Goal: Task Accomplishment & Management: Complete application form

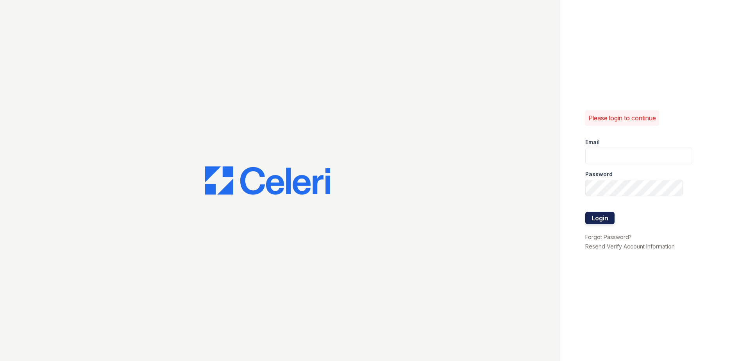
type input "[EMAIL_ADDRESS][DOMAIN_NAME]"
click at [603, 220] on button "Login" at bounding box center [599, 218] width 29 height 13
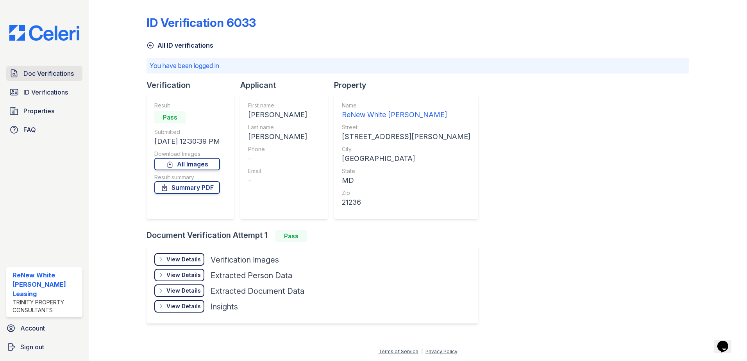
click at [64, 73] on span "Doc Verifications" at bounding box center [48, 73] width 50 height 9
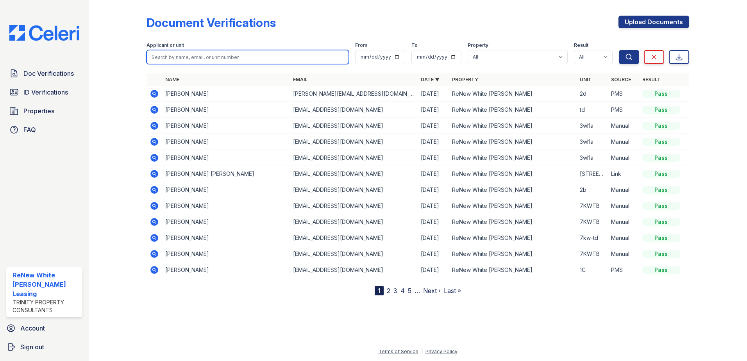
click at [205, 63] on input "search" at bounding box center [248, 57] width 202 height 14
type input "roseline"
click at [619, 50] on button "Search" at bounding box center [629, 57] width 20 height 14
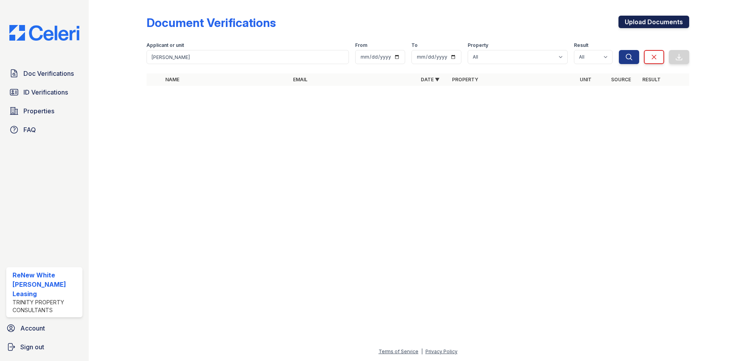
click at [660, 21] on link "Upload Documents" at bounding box center [654, 22] width 71 height 13
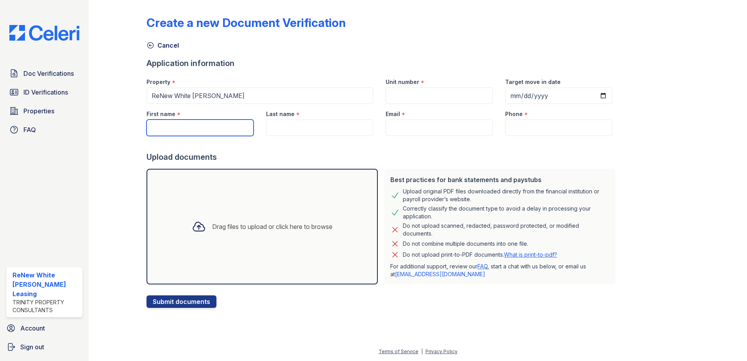
click at [242, 126] on input "First name" at bounding box center [200, 128] width 107 height 16
type input "roseline"
click at [331, 113] on div "Last name *" at bounding box center [319, 112] width 107 height 16
click at [327, 129] on input "Last name" at bounding box center [319, 128] width 107 height 16
type input "Okpete"
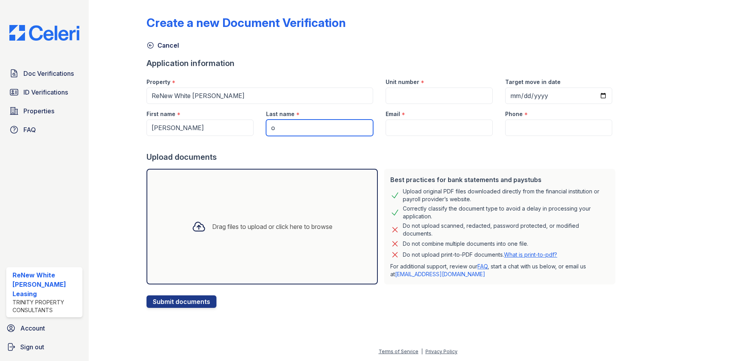
type input "[PERSON_NAME][EMAIL_ADDRESS][DOMAIN_NAME]"
type input "7203769641"
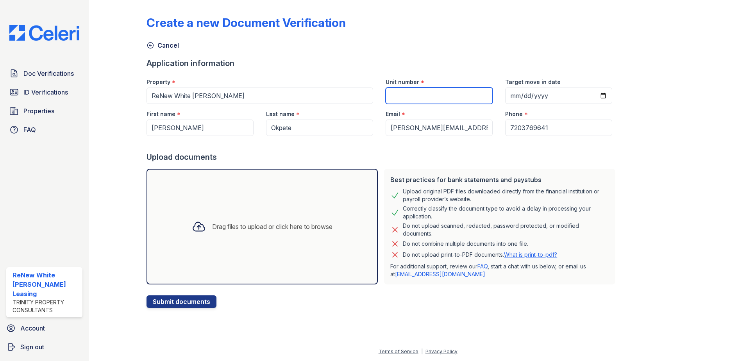
click at [389, 99] on input "Unit number" at bounding box center [439, 96] width 107 height 16
type input "4rc 1d"
click at [295, 261] on div "Drag files to upload or click here to browse" at bounding box center [262, 227] width 231 height 116
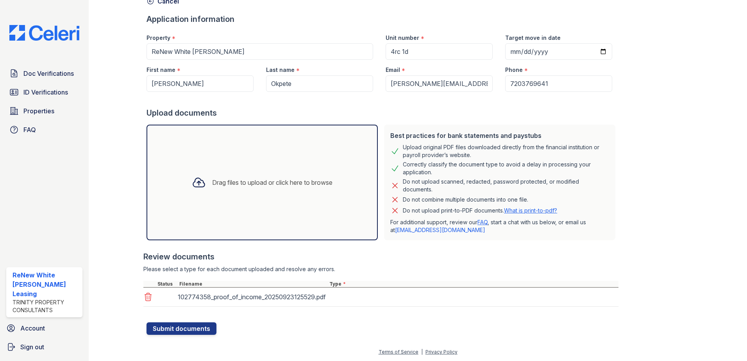
scroll to position [45, 0]
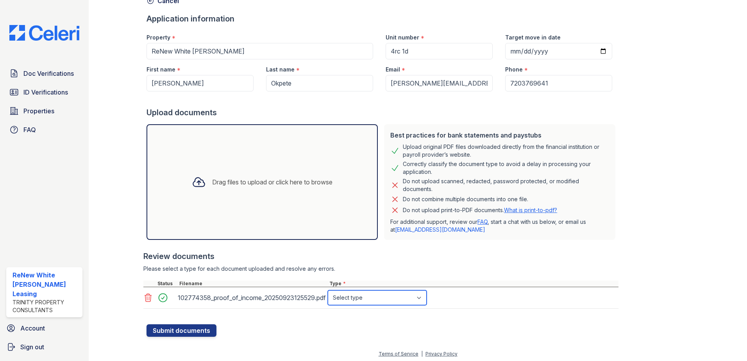
click at [380, 297] on select "Select type Paystub Bank Statement Offer Letter Tax Documents Benefit Award Let…" at bounding box center [377, 297] width 99 height 15
select select "paystub"
click at [328, 290] on select "Select type Paystub Bank Statement Offer Letter Tax Documents Benefit Award Let…" at bounding box center [377, 297] width 99 height 15
click at [151, 334] on button "Submit documents" at bounding box center [182, 330] width 70 height 13
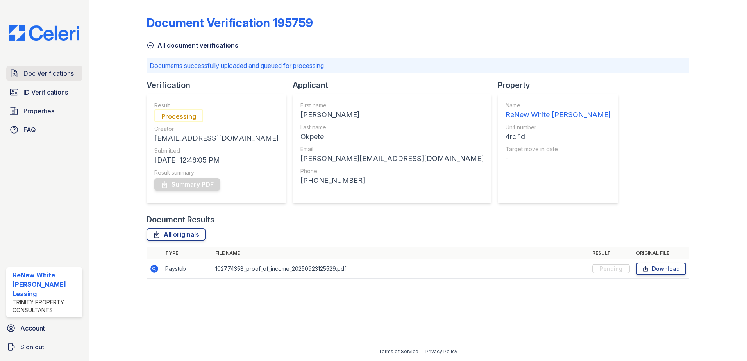
click at [34, 74] on span "Doc Verifications" at bounding box center [48, 73] width 50 height 9
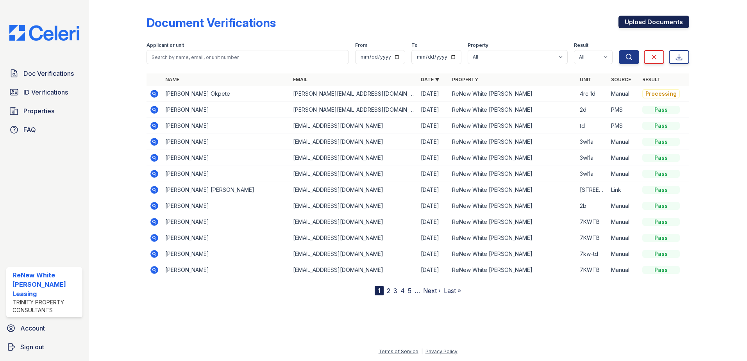
click at [650, 21] on link "Upload Documents" at bounding box center [654, 22] width 71 height 13
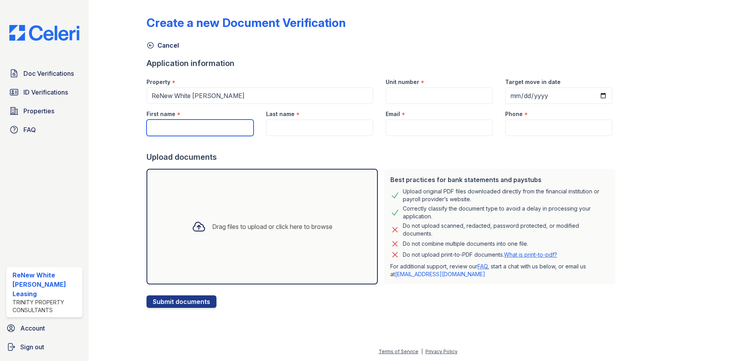
click at [179, 133] on input "First name" at bounding box center [200, 128] width 107 height 16
type input "roseline"
type input "4rc 1d"
type input "Okpete"
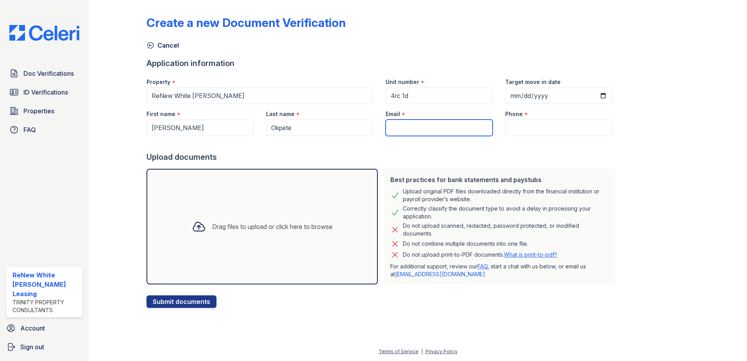
type input "[PERSON_NAME][EMAIL_ADDRESS][DOMAIN_NAME]"
type input "7203769641"
click at [201, 209] on div "Drag files to upload or click here to browse" at bounding box center [262, 227] width 231 height 116
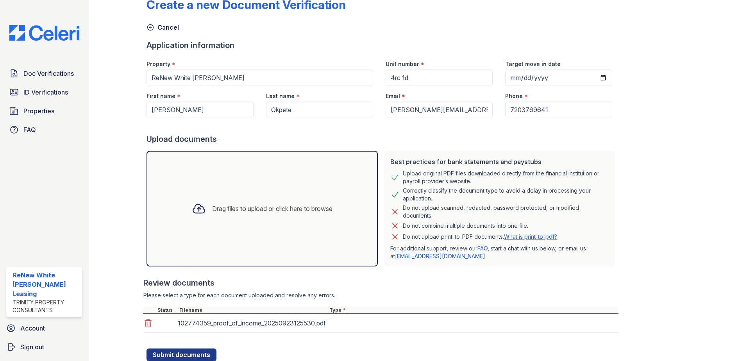
scroll to position [45, 0]
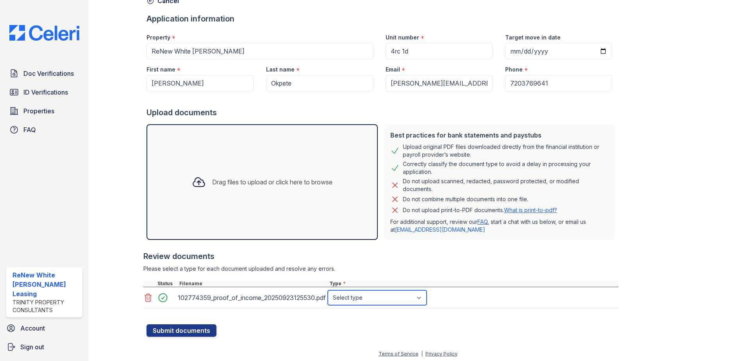
click at [350, 298] on select "Select type Paystub Bank Statement Offer Letter Tax Documents Benefit Award Let…" at bounding box center [377, 297] width 99 height 15
select select "paystub"
click at [328, 290] on select "Select type Paystub Bank Statement Offer Letter Tax Documents Benefit Award Let…" at bounding box center [377, 297] width 99 height 15
click at [162, 331] on button "Submit documents" at bounding box center [182, 330] width 70 height 13
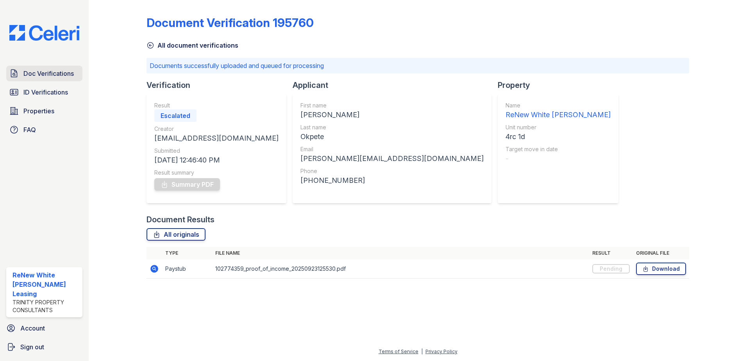
click at [62, 76] on span "Doc Verifications" at bounding box center [48, 73] width 50 height 9
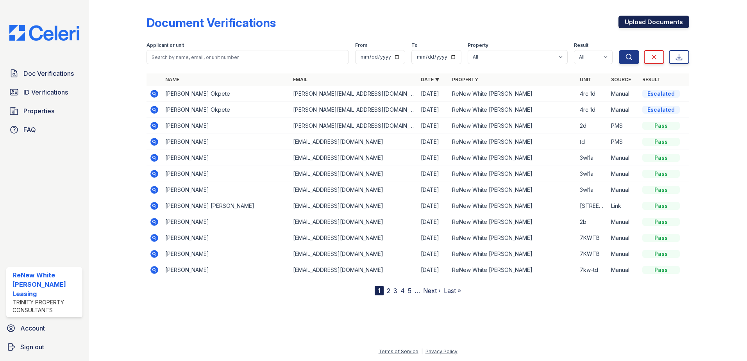
click at [653, 18] on link "Upload Documents" at bounding box center [654, 22] width 71 height 13
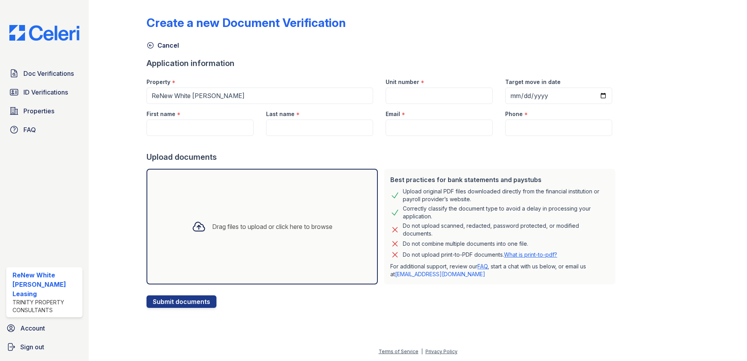
click at [206, 136] on div at bounding box center [383, 144] width 472 height 16
click at [204, 134] on input "First name" at bounding box center [200, 128] width 107 height 16
type input "roseline"
type input "4rc 1d"
type input "Okpete"
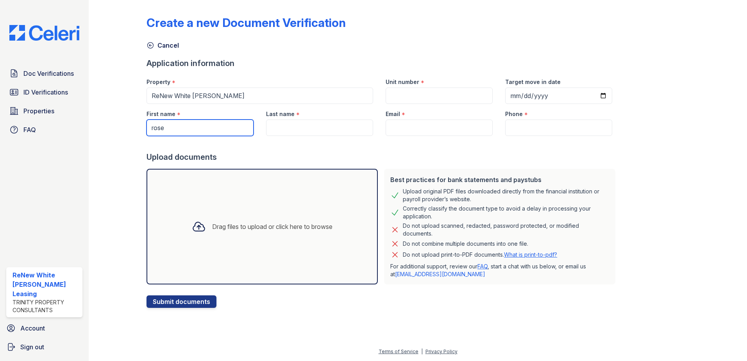
type input "[PERSON_NAME][EMAIL_ADDRESS][DOMAIN_NAME]"
type input "7203769641"
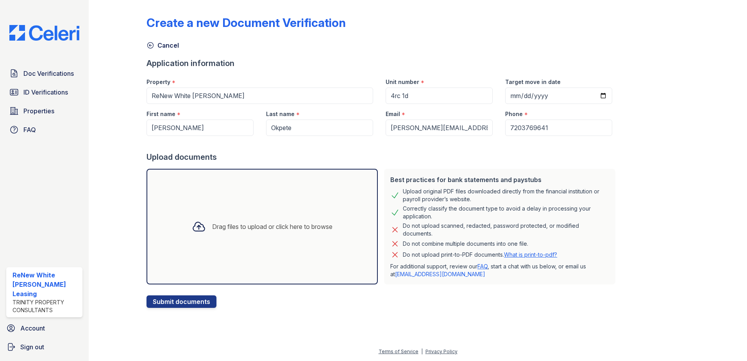
click at [246, 234] on div "Drag files to upload or click here to browse" at bounding box center [262, 226] width 153 height 27
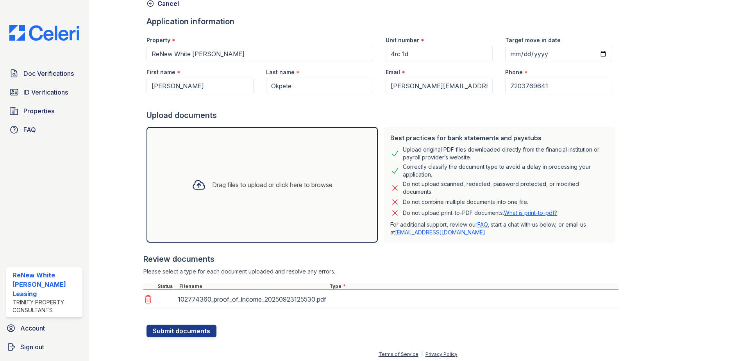
scroll to position [45, 0]
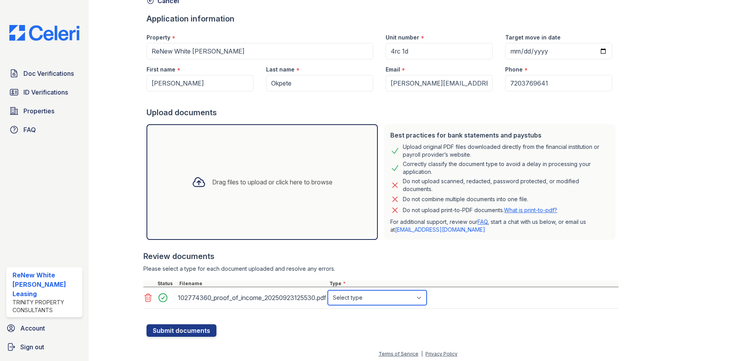
click at [361, 303] on select "Select type Paystub Bank Statement Offer Letter Tax Documents Benefit Award Let…" at bounding box center [377, 297] width 99 height 15
select select "paystub"
click at [328, 290] on select "Select type Paystub Bank Statement Offer Letter Tax Documents Benefit Award Let…" at bounding box center [377, 297] width 99 height 15
click at [202, 327] on button "Submit documents" at bounding box center [182, 330] width 70 height 13
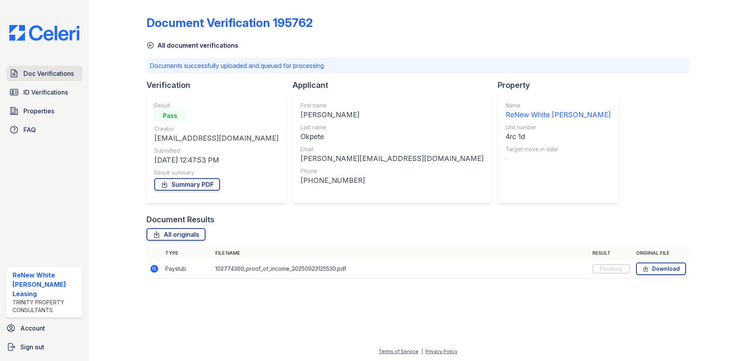
click at [38, 74] on span "Doc Verifications" at bounding box center [48, 73] width 50 height 9
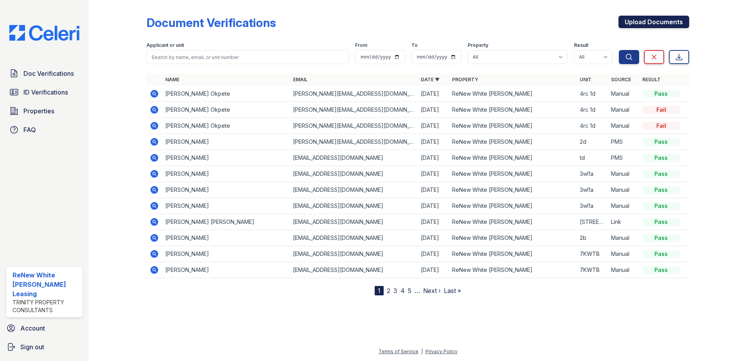
click at [662, 25] on link "Upload Documents" at bounding box center [654, 22] width 71 height 13
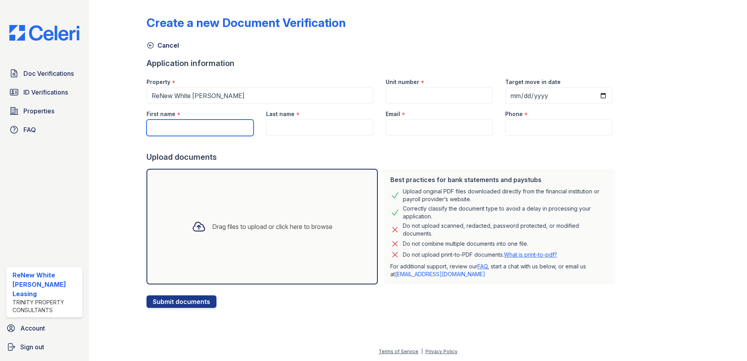
click at [217, 123] on input "First name" at bounding box center [200, 128] width 107 height 16
type input "[PERSON_NAME]"
type input "4rc 1d"
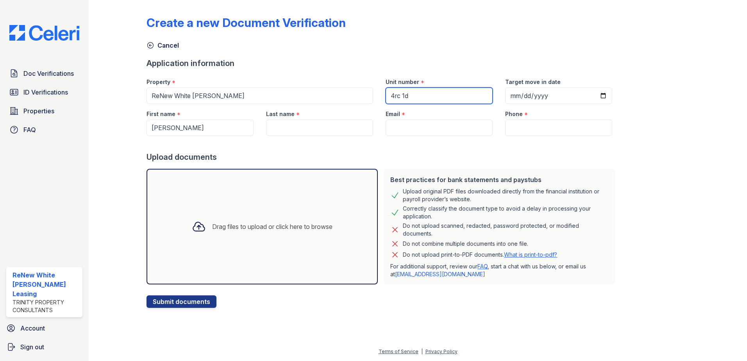
type input "Okpete"
type input "[PERSON_NAME][EMAIL_ADDRESS][DOMAIN_NAME]"
type input "7203769641"
click at [224, 240] on div "Drag files to upload or click here to browse" at bounding box center [262, 226] width 153 height 27
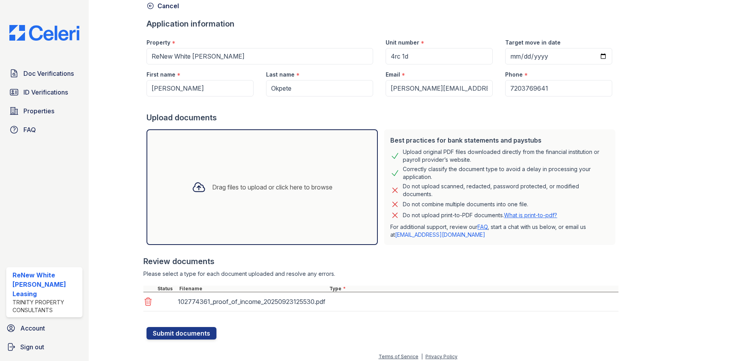
scroll to position [45, 0]
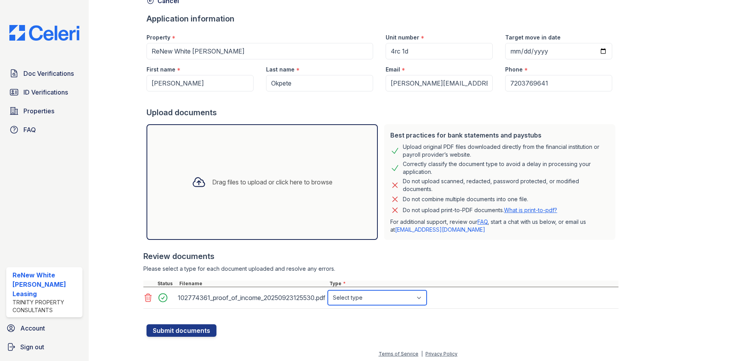
click at [363, 301] on select "Select type Paystub Bank Statement Offer Letter Tax Documents Benefit Award Let…" at bounding box center [377, 297] width 99 height 15
select select "bank_statement"
click at [328, 290] on select "Select type Paystub Bank Statement Offer Letter Tax Documents Benefit Award Let…" at bounding box center [377, 297] width 99 height 15
click at [193, 331] on button "Submit documents" at bounding box center [182, 330] width 70 height 13
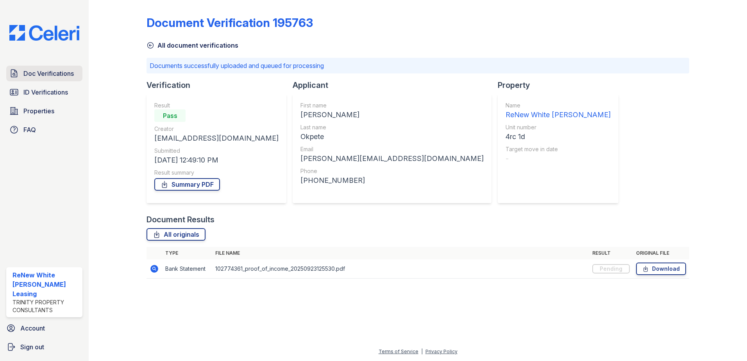
click at [59, 74] on span "Doc Verifications" at bounding box center [48, 73] width 50 height 9
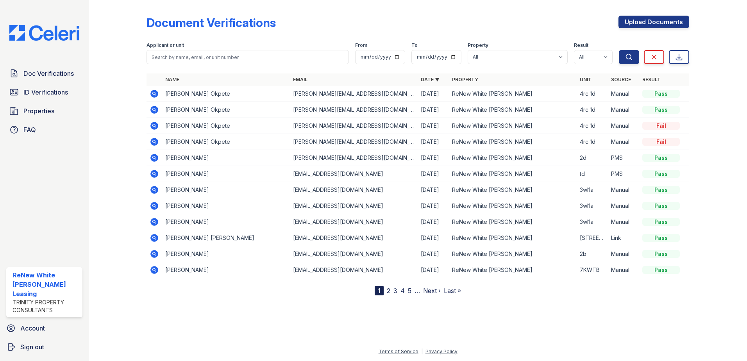
click at [154, 93] on icon at bounding box center [154, 93] width 9 height 9
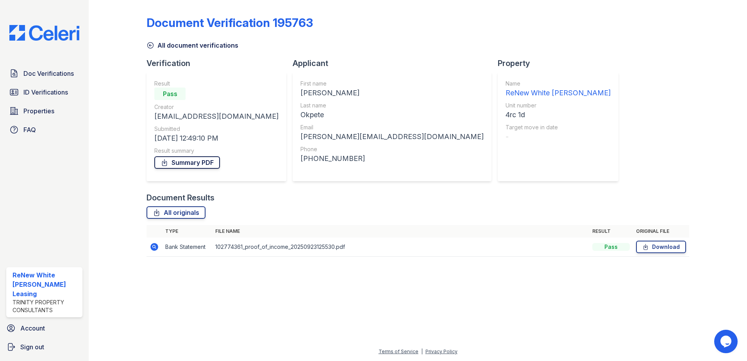
click at [204, 166] on link "Summary PDF" at bounding box center [187, 162] width 66 height 13
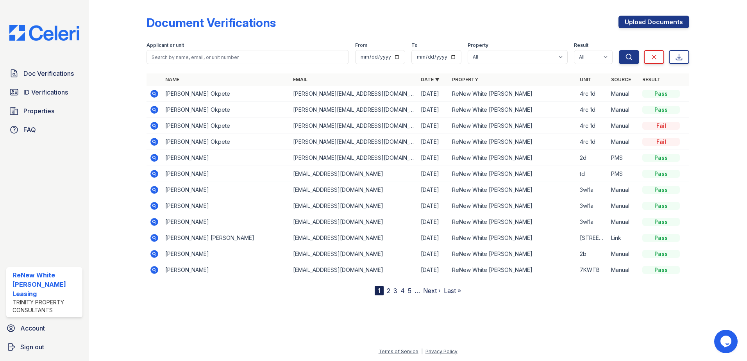
click at [154, 110] on icon at bounding box center [154, 109] width 2 height 2
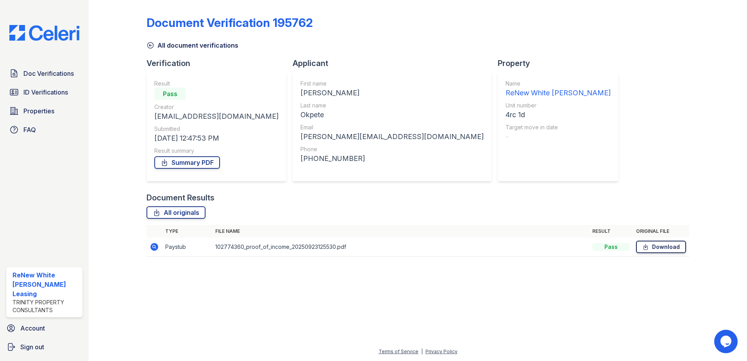
click at [665, 247] on link "Download" at bounding box center [661, 247] width 50 height 13
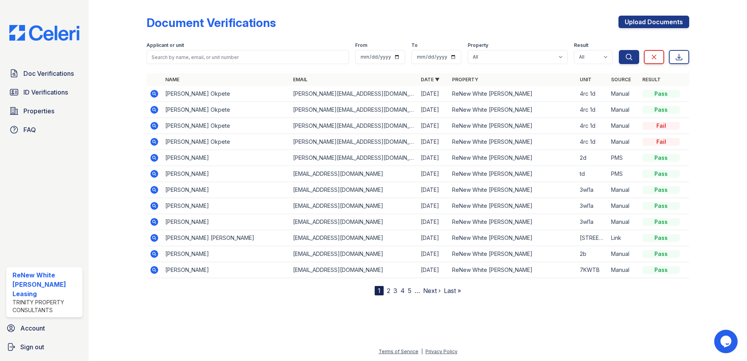
click at [153, 131] on td at bounding box center [155, 126] width 16 height 16
click at [153, 128] on icon at bounding box center [154, 126] width 8 height 8
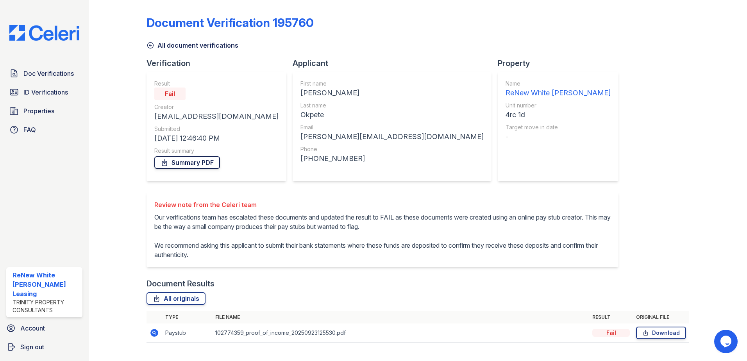
click at [178, 167] on link "Summary PDF" at bounding box center [187, 162] width 66 height 13
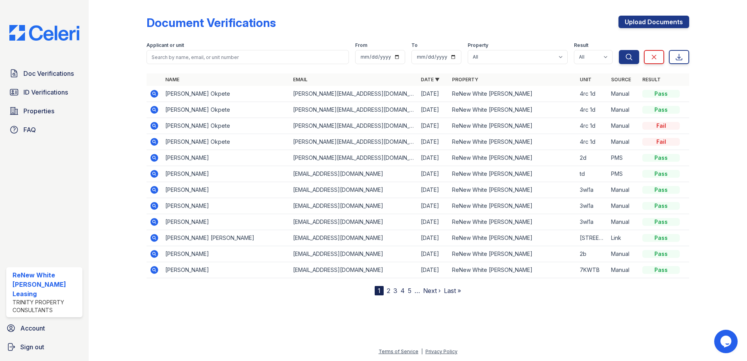
click at [157, 143] on icon at bounding box center [154, 142] width 8 height 8
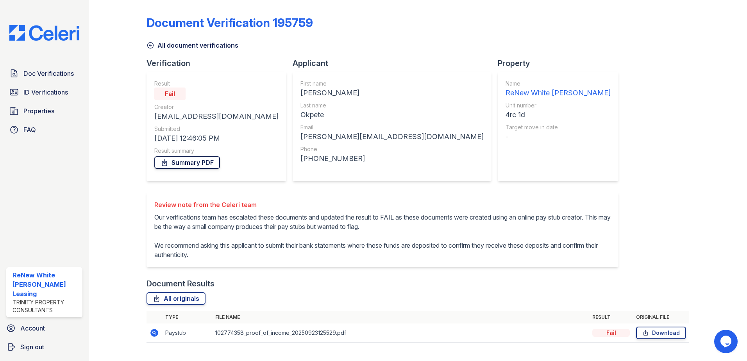
click at [174, 161] on link "Summary PDF" at bounding box center [187, 162] width 66 height 13
click at [50, 76] on span "Doc Verifications" at bounding box center [48, 73] width 50 height 9
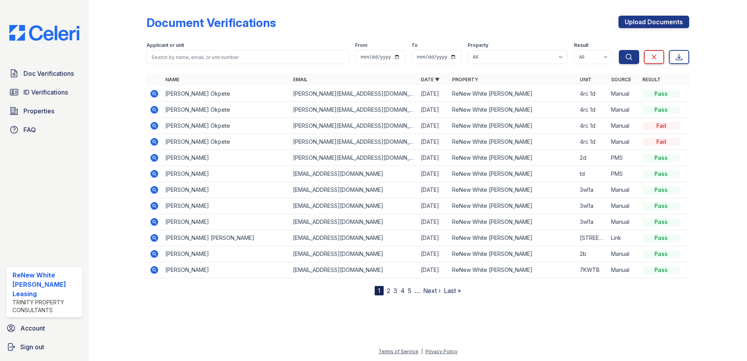
click at [156, 112] on icon at bounding box center [154, 110] width 8 height 8
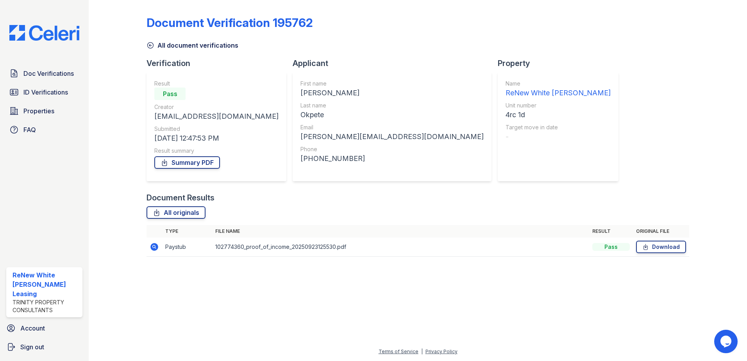
click at [184, 153] on div "Result summary" at bounding box center [216, 151] width 124 height 8
click at [179, 165] on link "Summary PDF" at bounding box center [187, 162] width 66 height 13
click at [62, 80] on link "Doc Verifications" at bounding box center [44, 74] width 76 height 16
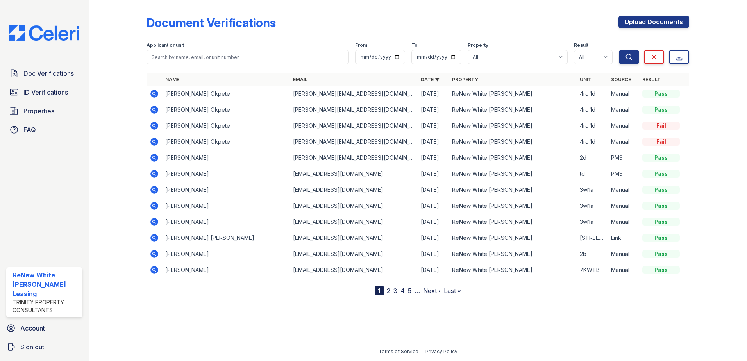
click at [152, 95] on icon at bounding box center [154, 94] width 8 height 8
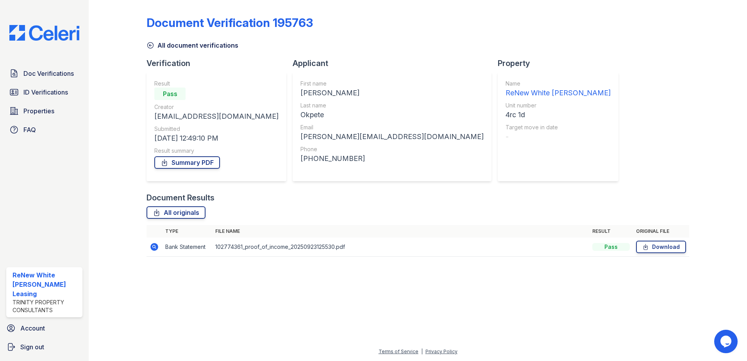
click at [154, 249] on icon at bounding box center [154, 247] width 8 height 8
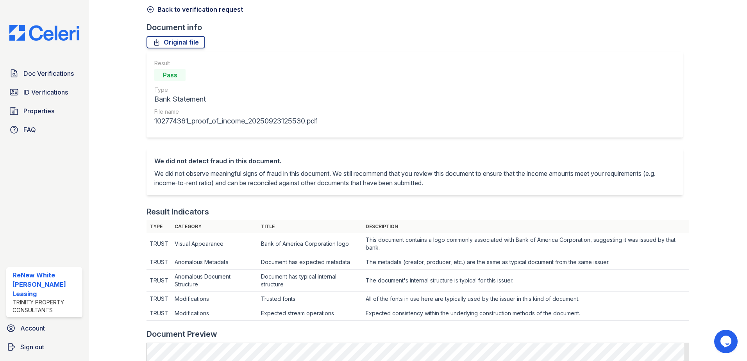
scroll to position [156, 0]
